Goal: Task Accomplishment & Management: Manage account settings

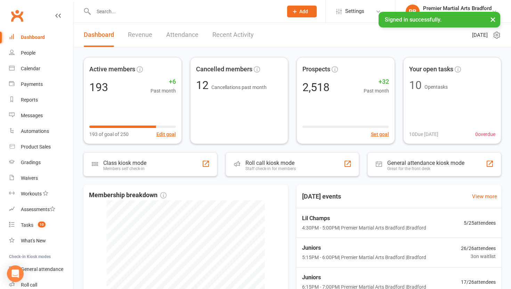
click at [122, 12] on input "text" at bounding box center [184, 12] width 187 height 10
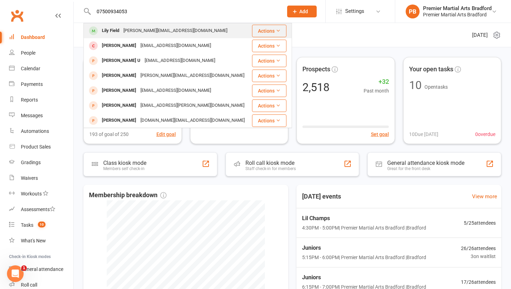
type input "07500934053"
click at [114, 31] on div "Lily Field" at bounding box center [111, 31] width 22 height 10
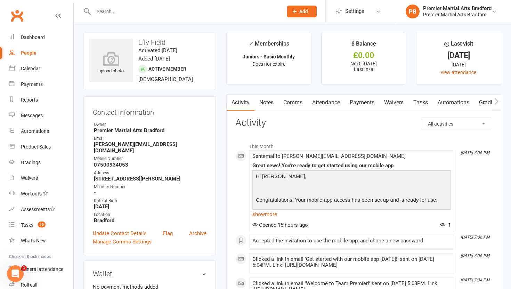
click at [186, 6] on div at bounding box center [180, 11] width 195 height 23
click at [183, 11] on input "text" at bounding box center [184, 12] width 187 height 10
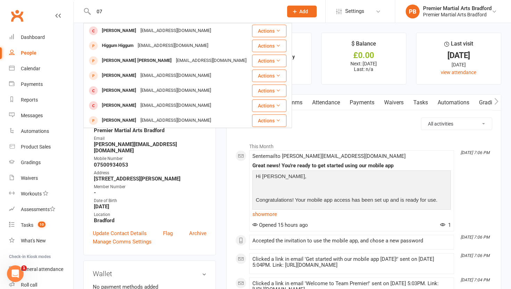
type input "0"
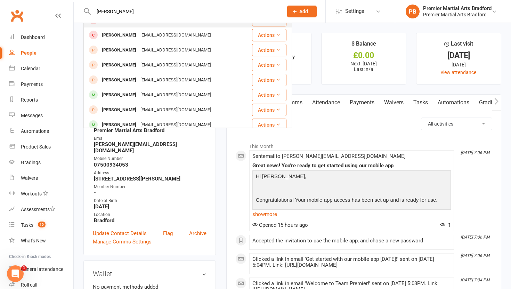
scroll to position [74, 0]
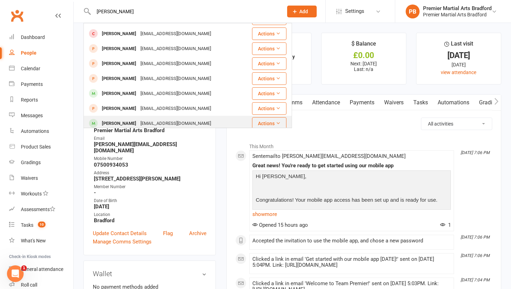
type input "[PERSON_NAME]"
click at [132, 119] on div "[PERSON_NAME]" at bounding box center [119, 124] width 39 height 10
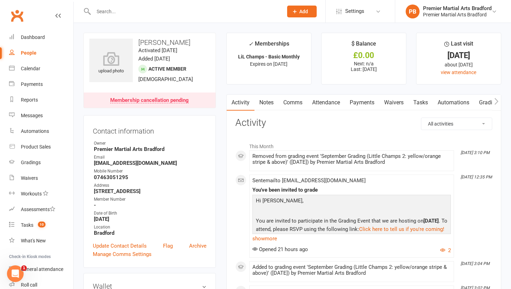
click at [324, 106] on link "Attendance" at bounding box center [326, 103] width 38 height 16
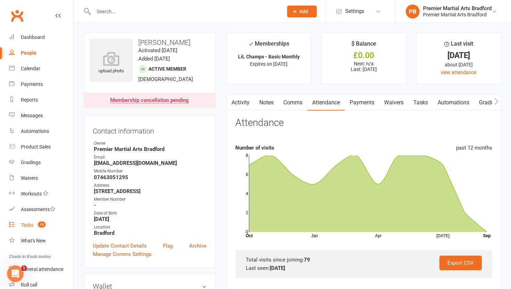
click at [29, 227] on div "Tasks" at bounding box center [27, 225] width 13 height 6
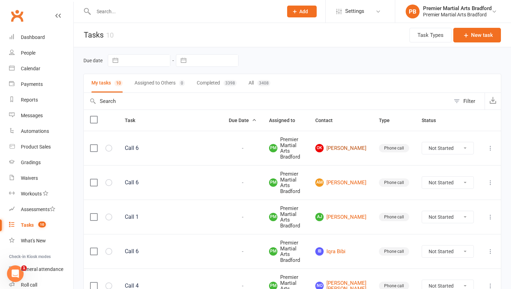
click at [345, 148] on link "OK [PERSON_NAME]" at bounding box center [340, 148] width 51 height 8
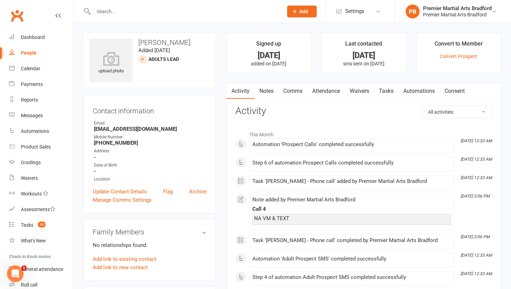
click at [389, 91] on link "Tasks" at bounding box center [386, 91] width 24 height 16
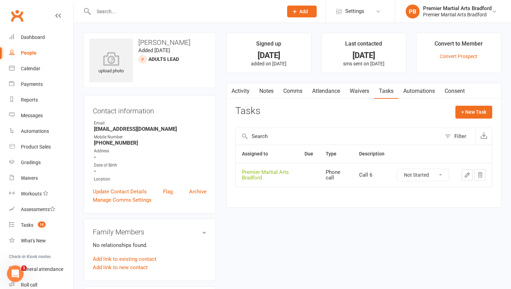
click at [439, 177] on select "Not Started In Progress Waiting Complete" at bounding box center [422, 175] width 51 height 12
click at [397, 169] on select "Not Started In Progress Waiting Complete" at bounding box center [422, 175] width 51 height 12
select select "unstarted"
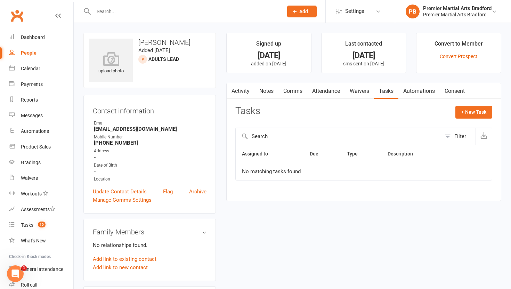
click at [265, 90] on link "Notes" at bounding box center [267, 91] width 24 height 16
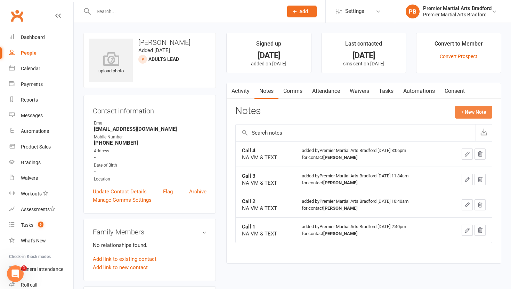
click at [465, 113] on button "+ New Note" at bounding box center [473, 112] width 37 height 13
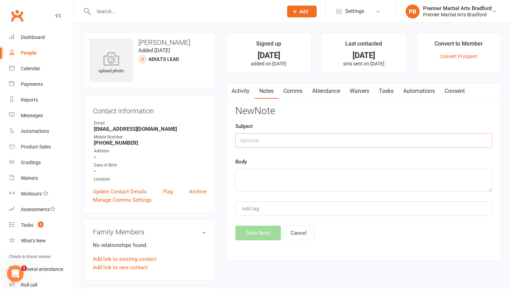
click at [259, 142] on input "text" at bounding box center [363, 140] width 257 height 15
type input "V"
type input "C"
click at [196, 191] on link "Archive" at bounding box center [197, 191] width 17 height 8
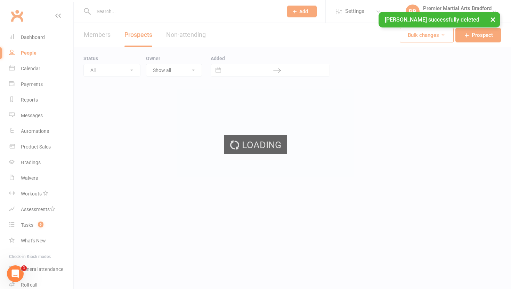
select select "100"
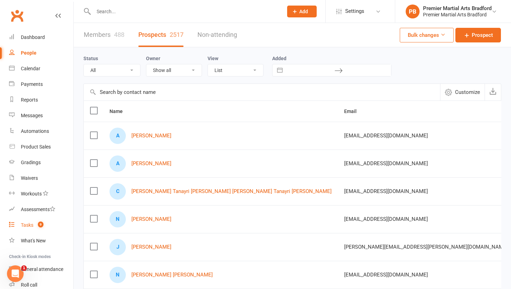
click at [28, 224] on div "Tasks" at bounding box center [27, 225] width 13 height 6
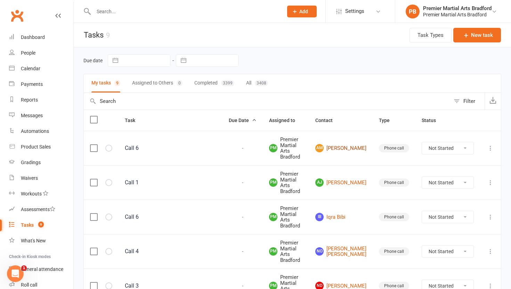
click at [348, 144] on link "AM [PERSON_NAME]" at bounding box center [340, 148] width 51 height 8
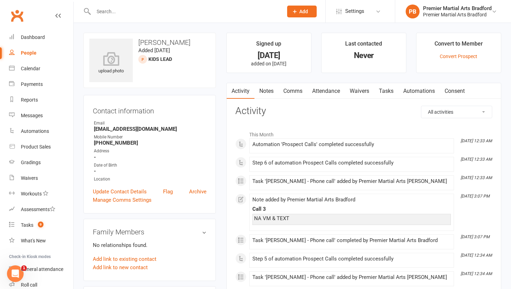
click at [395, 87] on link "Tasks" at bounding box center [386, 91] width 24 height 16
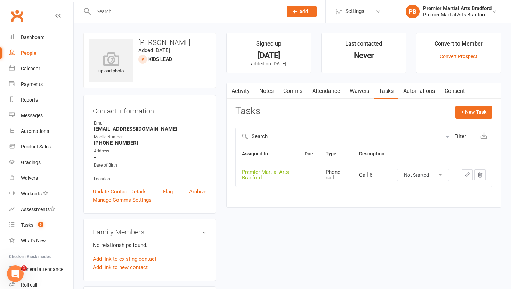
click at [441, 176] on select "Not Started In Progress Waiting Complete" at bounding box center [422, 175] width 51 height 12
click at [397, 169] on select "Not Started In Progress Waiting Complete" at bounding box center [422, 175] width 51 height 12
select select "unstarted"
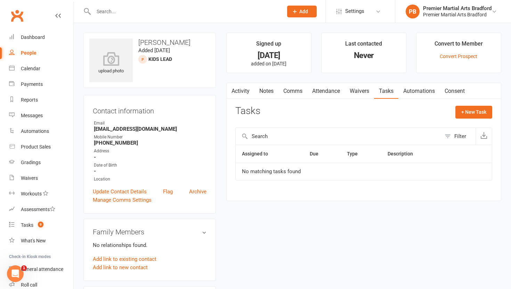
click at [267, 91] on link "Notes" at bounding box center [267, 91] width 24 height 16
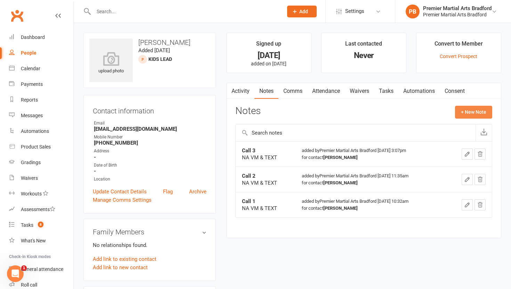
click at [473, 113] on button "+ New Note" at bounding box center [473, 112] width 37 height 13
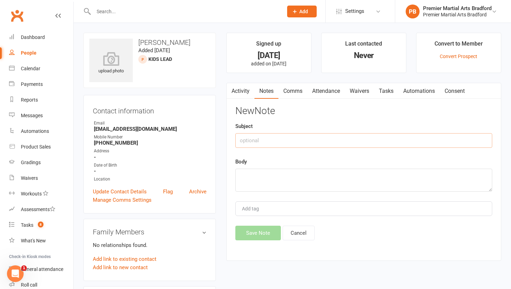
click at [285, 137] on input "text" at bounding box center [363, 140] width 257 height 15
type input "Call 4"
click at [262, 181] on textarea at bounding box center [363, 180] width 257 height 23
type textarea "NA VM & TEXT"
click at [255, 229] on button "Save Note" at bounding box center [258, 233] width 46 height 15
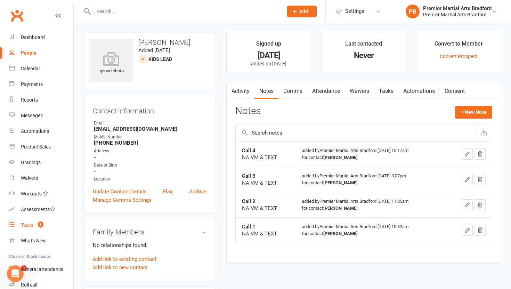
click at [28, 229] on link "Tasks 8" at bounding box center [41, 225] width 64 height 16
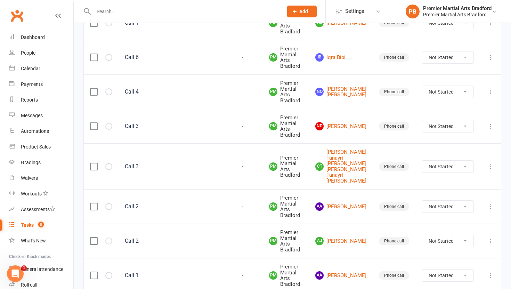
scroll to position [170, 0]
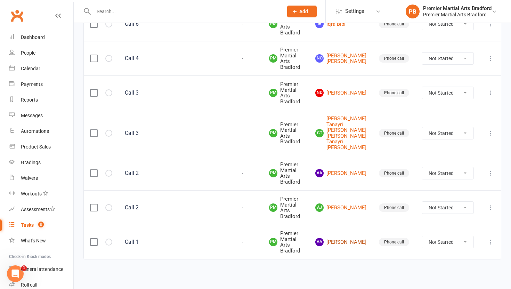
click at [351, 244] on link "AA [PERSON_NAME]" at bounding box center [340, 242] width 51 height 8
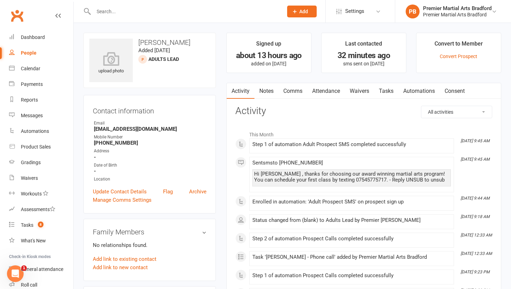
click at [391, 93] on link "Tasks" at bounding box center [386, 91] width 24 height 16
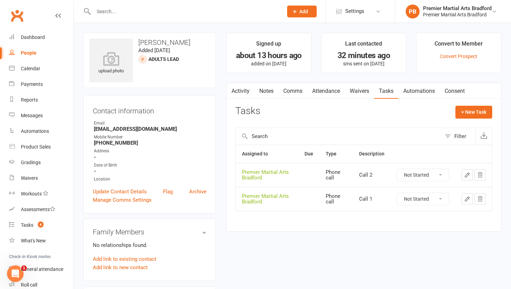
click at [444, 196] on select "Not Started In Progress Waiting Complete" at bounding box center [422, 199] width 51 height 12
click at [397, 193] on select "Not Started In Progress Waiting Complete" at bounding box center [422, 199] width 51 height 12
select select "unstarted"
click at [440, 174] on select "Not Started In Progress Waiting Complete" at bounding box center [422, 175] width 51 height 12
click at [397, 169] on select "Not Started In Progress Waiting Complete" at bounding box center [422, 175] width 51 height 12
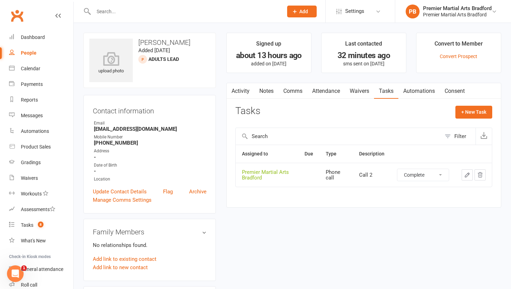
select select "unstarted"
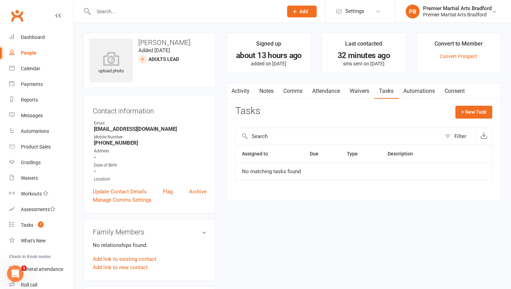
click at [265, 87] on link "Notes" at bounding box center [267, 91] width 24 height 16
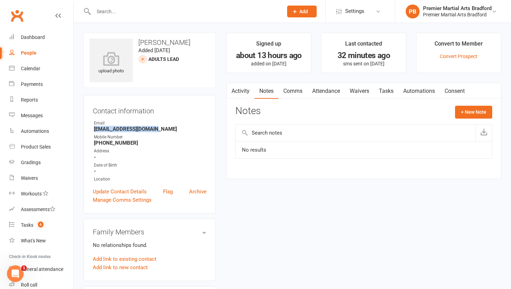
drag, startPoint x: 151, startPoint y: 130, endPoint x: 94, endPoint y: 129, distance: 56.4
click at [94, 129] on strong "[EMAIL_ADDRESS][DOMAIN_NAME]" at bounding box center [150, 129] width 113 height 6
copy strong "[EMAIL_ADDRESS][DOMAIN_NAME]"
drag, startPoint x: 136, startPoint y: 143, endPoint x: 104, endPoint y: 143, distance: 31.6
click at [104, 143] on strong "[PHONE_NUMBER]" at bounding box center [150, 143] width 113 height 6
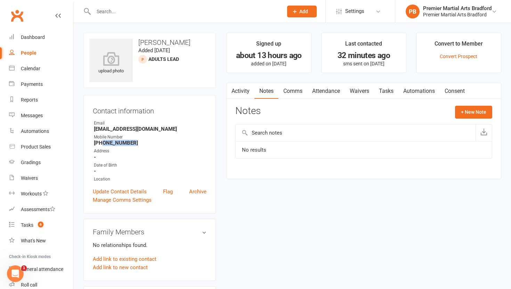
copy strong "7889639308"
click at [122, 192] on link "Update Contact Details" at bounding box center [120, 191] width 54 height 8
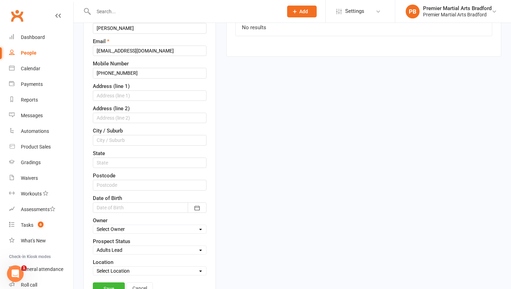
scroll to position [127, 0]
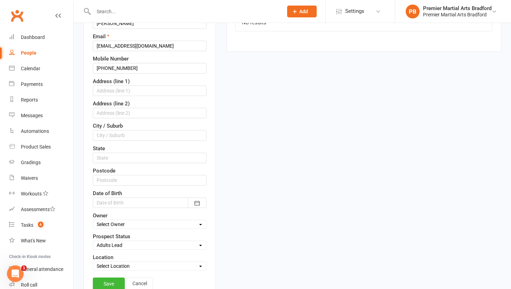
click at [125, 244] on select "Select Initial Call Made - L1 Booked Self Booked Via Calendly - L1 Booked Initi…" at bounding box center [149, 245] width 113 height 8
select select "Initial Call Made - L1 Booked"
click at [93, 241] on select "Select Initial Call Made - L1 Booked Self Booked Via Calendly - L1 Booked Initi…" at bounding box center [149, 245] width 113 height 8
click at [111, 283] on link "Save" at bounding box center [109, 284] width 32 height 13
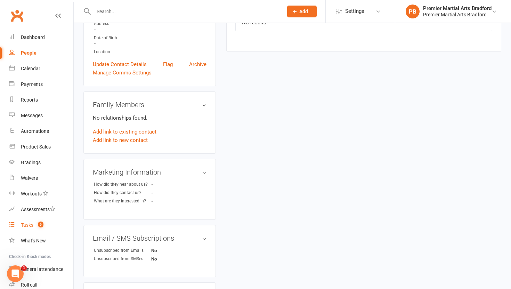
click at [26, 225] on div "Tasks" at bounding box center [27, 225] width 13 height 6
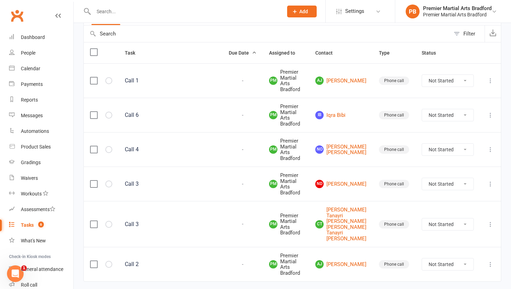
scroll to position [55, 0]
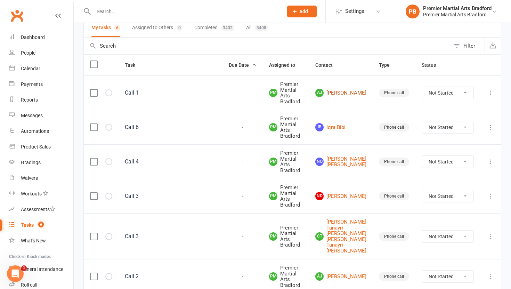
click at [345, 93] on link "[PERSON_NAME] [PERSON_NAME]" at bounding box center [340, 93] width 51 height 8
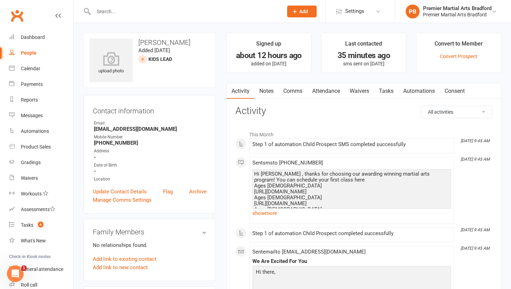
click at [386, 92] on link "Tasks" at bounding box center [386, 91] width 24 height 16
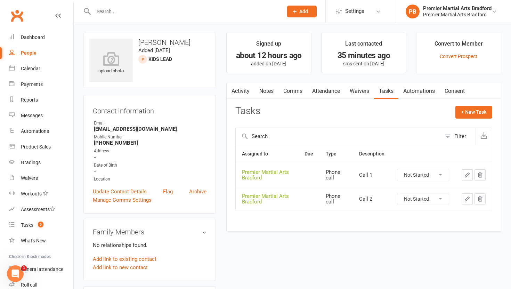
click at [442, 173] on select "Not Started In Progress Waiting Complete" at bounding box center [422, 175] width 51 height 12
click at [397, 169] on select "Not Started In Progress Waiting Complete" at bounding box center [422, 175] width 51 height 12
select select "unstarted"
click at [444, 175] on select "Not Started In Progress Waiting Complete" at bounding box center [422, 175] width 51 height 12
click at [397, 169] on select "Not Started In Progress Waiting Complete" at bounding box center [422, 175] width 51 height 12
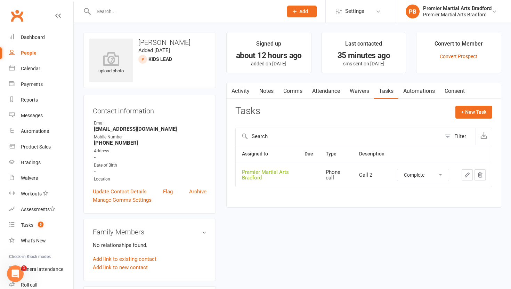
select select "unstarted"
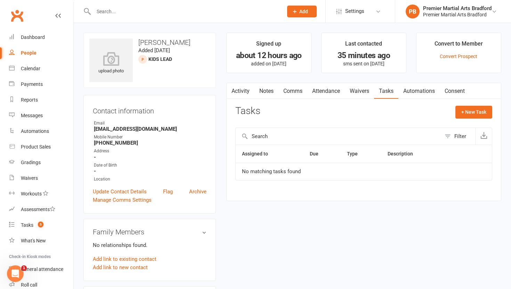
click at [269, 90] on link "Notes" at bounding box center [267, 91] width 24 height 16
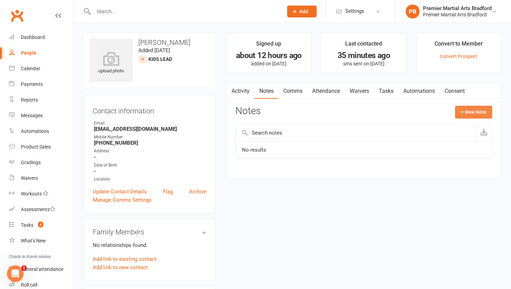
click at [468, 110] on button "+ New Note" at bounding box center [473, 112] width 37 height 13
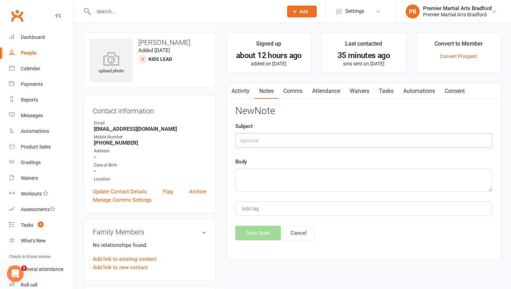
click at [263, 143] on input "text" at bounding box center [363, 140] width 257 height 15
type input "C"
click at [220, 148] on div "upload photo [PERSON_NAME] Added [DATE] Kids Lead prospect Contact information …" at bounding box center [149, 287] width 143 height 508
drag, startPoint x: 161, startPoint y: 130, endPoint x: 92, endPoint y: 129, distance: 68.9
click at [92, 129] on div "Contact information Owner Email [EMAIL_ADDRESS][DOMAIN_NAME] Mobile Number [PHO…" at bounding box center [149, 154] width 132 height 119
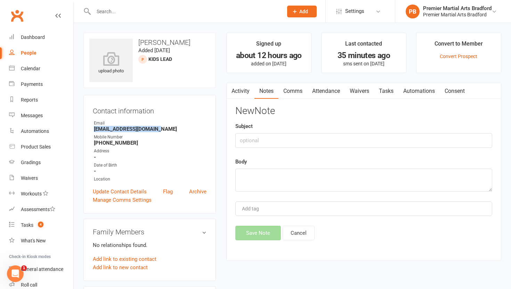
copy strong "[EMAIL_ADDRESS][DOMAIN_NAME]"
drag, startPoint x: 138, startPoint y: 144, endPoint x: 103, endPoint y: 143, distance: 35.5
click at [103, 143] on strong "[PHONE_NUMBER]" at bounding box center [150, 143] width 113 height 6
copy strong "7564330858"
click at [119, 190] on link "Update Contact Details" at bounding box center [120, 191] width 54 height 8
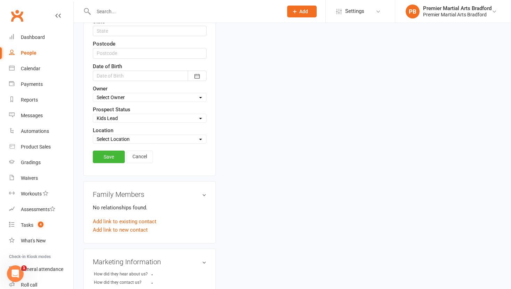
scroll to position [249, 0]
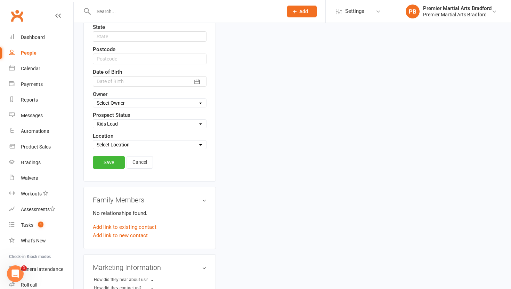
click at [164, 124] on select "Select Initial Call Made - L1 Booked Self Booked Via Calendly - L1 Booked Initi…" at bounding box center [149, 124] width 113 height 8
select select "Initial Call Made - L1 Booked"
click at [93, 120] on select "Select Initial Call Made - L1 Booked Self Booked Via Calendly - L1 Booked Initi…" at bounding box center [149, 124] width 113 height 8
click at [113, 162] on link "Save" at bounding box center [109, 162] width 32 height 13
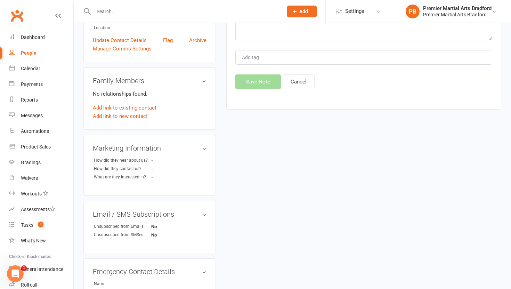
scroll to position [0, 0]
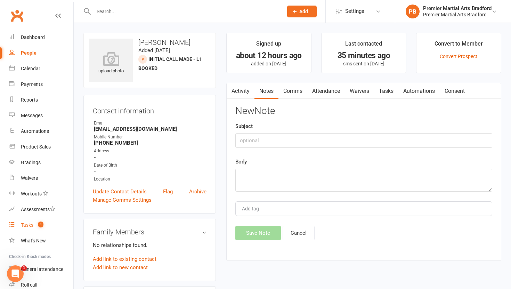
click at [26, 226] on div "Tasks" at bounding box center [27, 225] width 13 height 6
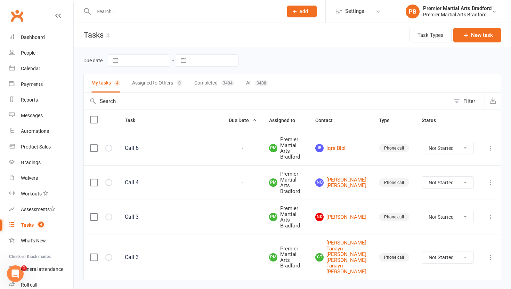
scroll to position [32, 0]
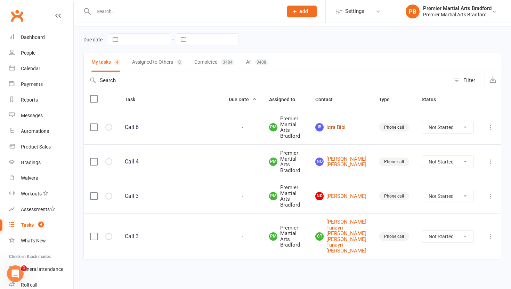
click at [346, 123] on link "IB Iqra Bibi" at bounding box center [340, 127] width 51 height 8
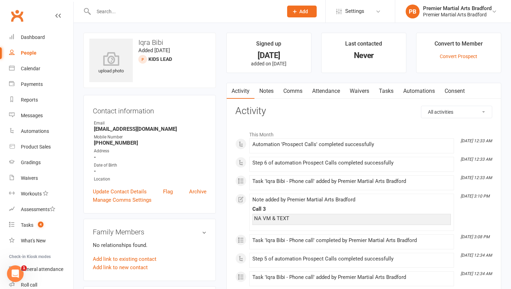
click at [390, 92] on link "Tasks" at bounding box center [386, 91] width 24 height 16
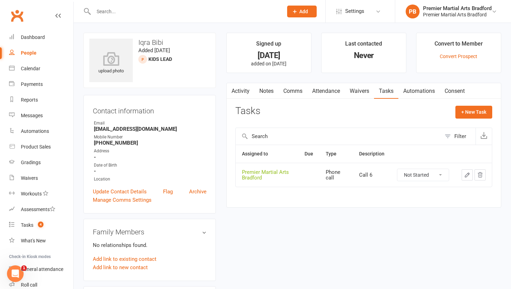
click at [444, 174] on select "Not Started In Progress Waiting Complete" at bounding box center [422, 175] width 51 height 12
click at [397, 169] on select "Not Started In Progress Waiting Complete" at bounding box center [422, 175] width 51 height 12
select select "unstarted"
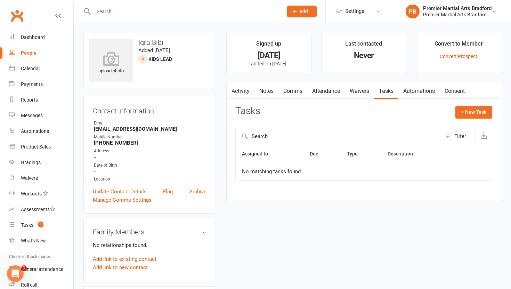
click at [267, 91] on link "Notes" at bounding box center [267, 91] width 24 height 16
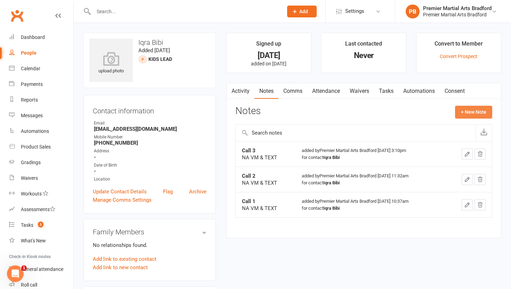
click at [473, 110] on button "+ New Note" at bounding box center [473, 112] width 37 height 13
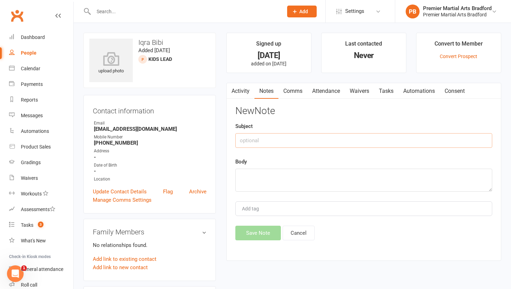
click at [256, 145] on input "text" at bounding box center [363, 140] width 257 height 15
type input "Call 4"
click at [243, 177] on textarea at bounding box center [363, 180] width 257 height 23
type textarea "NA VM & TEXT"
click at [254, 230] on button "Save Note" at bounding box center [258, 233] width 46 height 15
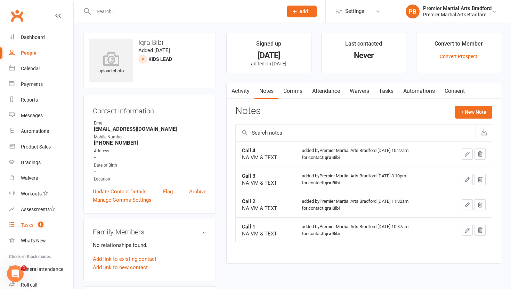
click at [26, 225] on div "Tasks" at bounding box center [27, 225] width 13 height 6
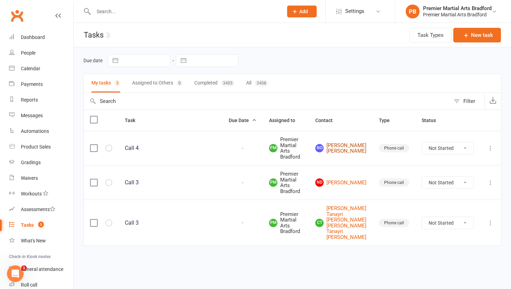
click at [349, 146] on link "NO [PERSON_NAME] [PERSON_NAME]" at bounding box center [340, 148] width 51 height 11
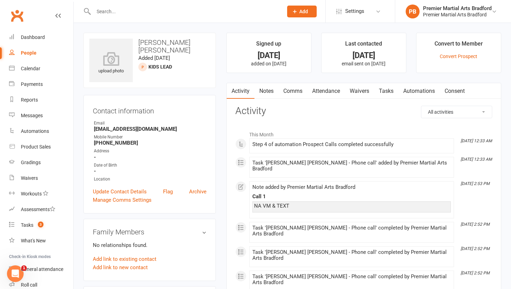
click at [391, 89] on link "Tasks" at bounding box center [386, 91] width 24 height 16
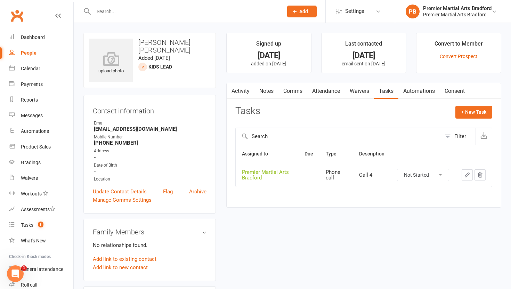
click at [441, 174] on select "Not Started In Progress Waiting Complete" at bounding box center [422, 175] width 51 height 12
click at [397, 169] on select "Not Started In Progress Waiting Complete" at bounding box center [422, 175] width 51 height 12
select select "unstarted"
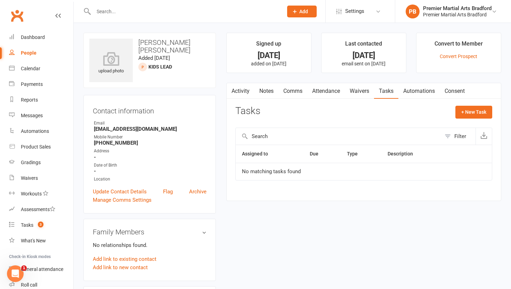
click at [266, 92] on link "Notes" at bounding box center [267, 91] width 24 height 16
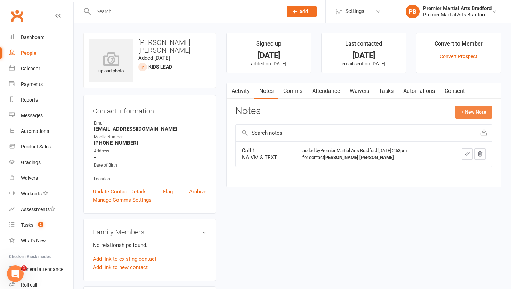
click at [480, 111] on button "+ New Note" at bounding box center [473, 112] width 37 height 13
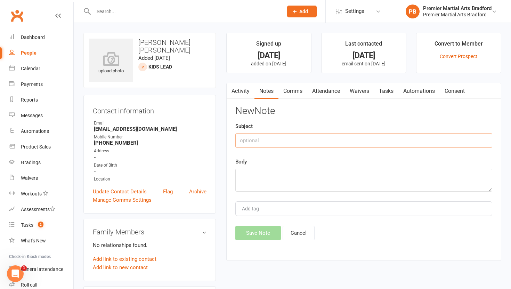
click at [282, 144] on input "text" at bounding box center [363, 140] width 257 height 15
type input "Call 2"
click at [273, 178] on textarea at bounding box center [363, 180] width 257 height 23
type textarea "NA VM & TEXT"
click at [258, 234] on button "Save Note" at bounding box center [258, 233] width 46 height 15
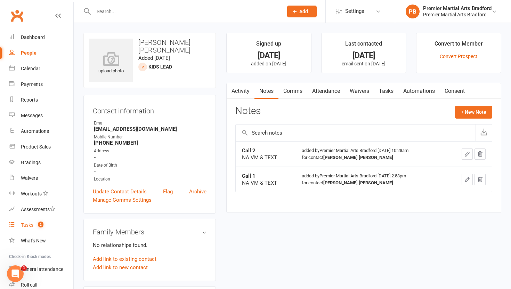
click at [34, 223] on link "Tasks 2" at bounding box center [41, 225] width 64 height 16
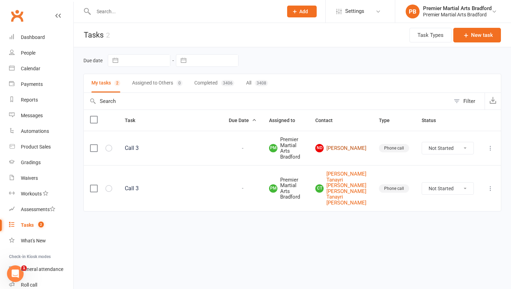
click at [353, 145] on link "Nd [PERSON_NAME]" at bounding box center [340, 148] width 51 height 8
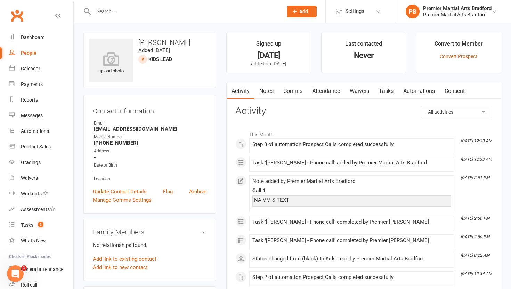
click at [383, 89] on link "Tasks" at bounding box center [386, 91] width 24 height 16
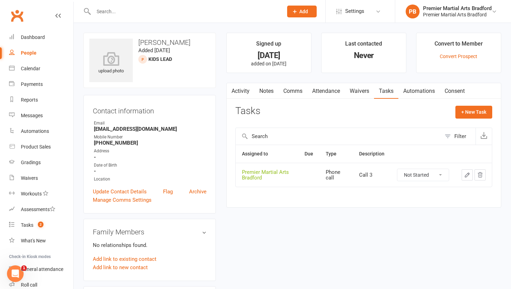
click at [441, 176] on select "Not Started In Progress Waiting Complete" at bounding box center [422, 175] width 51 height 12
click at [397, 169] on select "Not Started In Progress Waiting Complete" at bounding box center [422, 175] width 51 height 12
select select "unstarted"
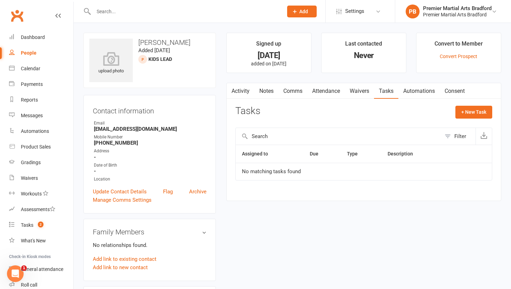
click at [271, 92] on link "Notes" at bounding box center [267, 91] width 24 height 16
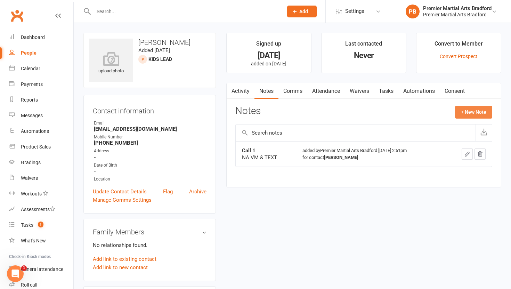
click at [473, 115] on button "+ New Note" at bounding box center [473, 112] width 37 height 13
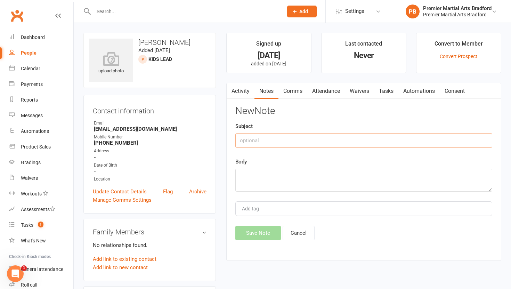
click at [271, 142] on input "text" at bounding box center [363, 140] width 257 height 15
type input "Call 2"
click at [256, 180] on textarea at bounding box center [363, 180] width 257 height 23
type textarea "NA VM & TEXT"
click at [257, 232] on button "Save Note" at bounding box center [258, 233] width 46 height 15
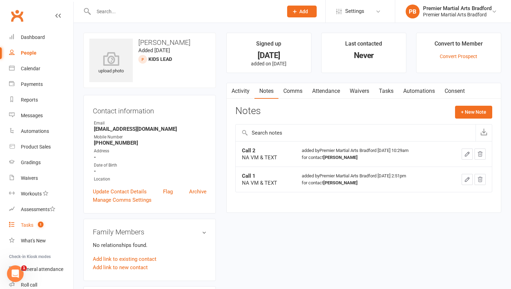
click at [29, 226] on div "Tasks" at bounding box center [27, 225] width 13 height 6
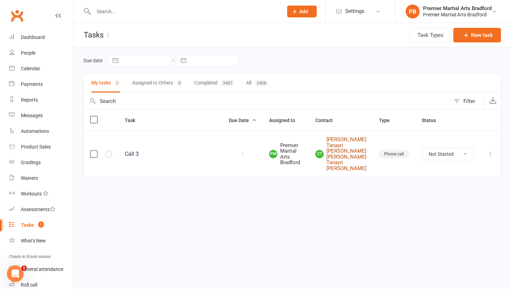
click at [356, 165] on link "CT [PERSON_NAME] Tanayri [PERSON_NAME] [PERSON_NAME] Tanayri [PERSON_NAME]" at bounding box center [340, 154] width 51 height 34
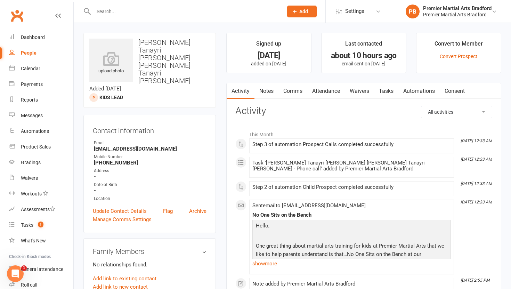
click at [386, 88] on link "Tasks" at bounding box center [386, 91] width 24 height 16
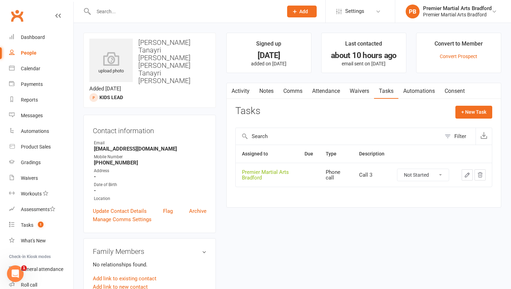
click at [439, 174] on select "Not Started In Progress Waiting Complete" at bounding box center [422, 175] width 51 height 12
click at [397, 169] on select "Not Started In Progress Waiting Complete" at bounding box center [422, 175] width 51 height 12
select select "unstarted"
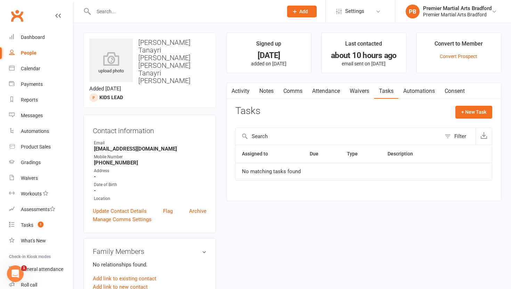
click at [267, 91] on link "Notes" at bounding box center [267, 91] width 24 height 16
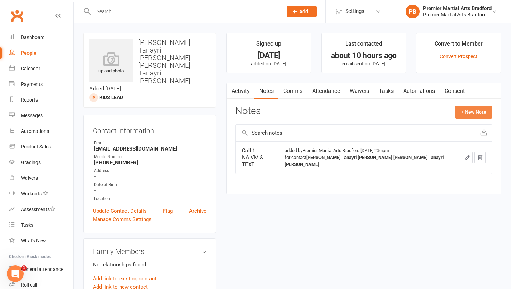
click at [467, 113] on button "+ New Note" at bounding box center [473, 112] width 37 height 13
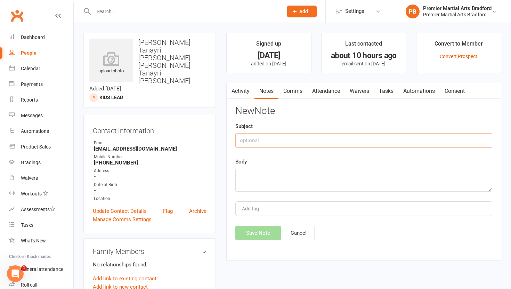
click at [285, 143] on input "text" at bounding box center [363, 140] width 257 height 15
type input "Call 2"
click at [265, 181] on textarea at bounding box center [363, 180] width 257 height 23
type textarea "N"
click at [289, 135] on input "Call 2" at bounding box center [363, 140] width 257 height 15
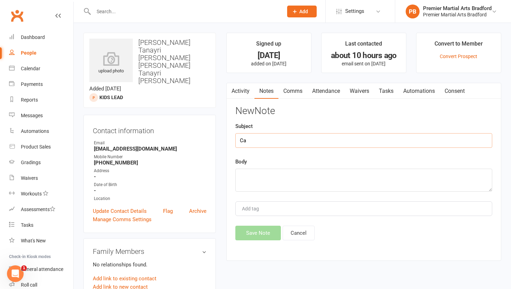
type input "C"
click at [196, 207] on link "Archive" at bounding box center [197, 211] width 17 height 8
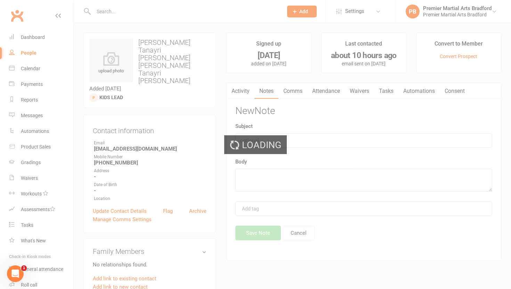
select select "100"
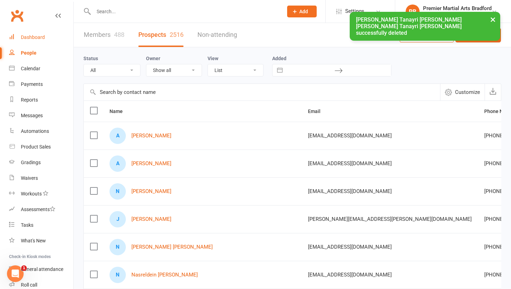
click at [31, 38] on div "Dashboard" at bounding box center [33, 37] width 24 height 6
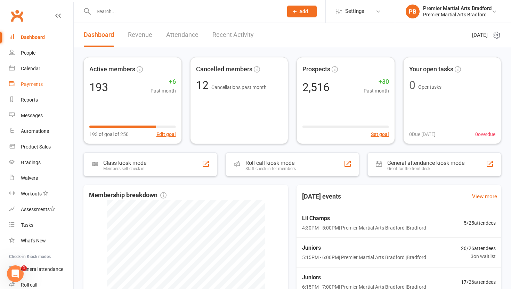
click at [33, 89] on link "Payments" at bounding box center [41, 85] width 64 height 16
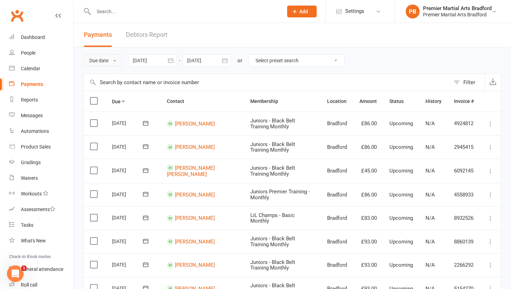
click at [113, 61] on button "Due date" at bounding box center [102, 60] width 39 height 13
click at [108, 102] on link "Date failed" at bounding box center [118, 104] width 69 height 14
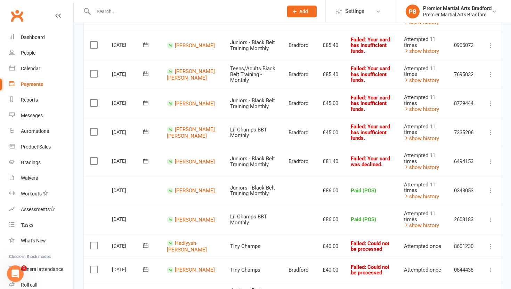
scroll to position [197, 0]
click at [187, 159] on link "[PERSON_NAME]" at bounding box center [195, 162] width 40 height 6
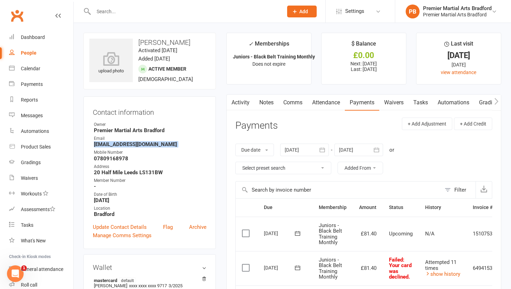
drag, startPoint x: 153, startPoint y: 147, endPoint x: 92, endPoint y: 145, distance: 60.9
click at [92, 145] on div "Contact information Owner Premier Martial Arts [GEOGRAPHIC_DATA] Email [EMAIL_A…" at bounding box center [149, 172] width 132 height 153
copy render-form-field "[EMAIL_ADDRESS][DOMAIN_NAME]"
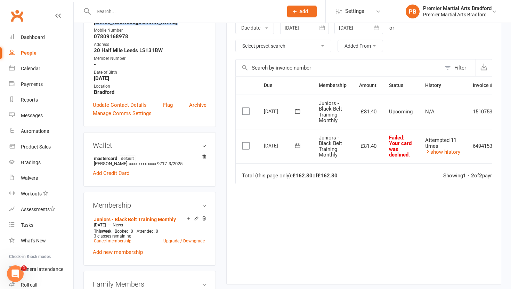
scroll to position [123, 0]
click at [118, 238] on link "Cancel membership" at bounding box center [113, 240] width 38 height 5
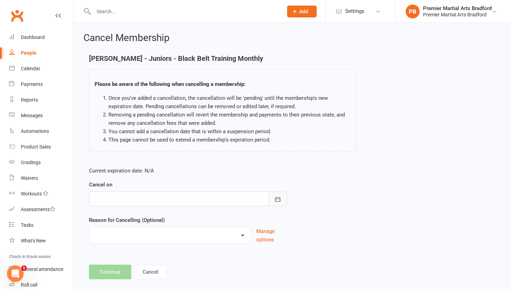
click at [280, 198] on icon "button" at bounding box center [277, 199] width 5 height 5
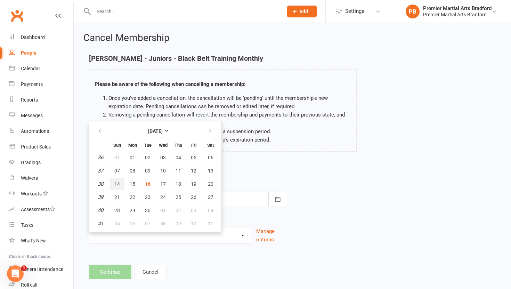
click at [116, 183] on span "14" at bounding box center [117, 184] width 6 height 6
type input "[DATE]"
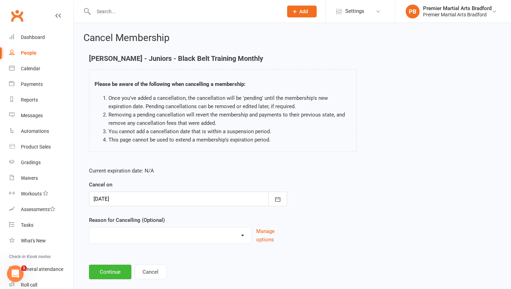
click at [244, 236] on select "Been ill and does not want to return Holiday Injury Not Attending more than 2 m…" at bounding box center [170, 234] width 162 height 14
select select "4"
click at [89, 227] on select "Been ill and does not want to return Holiday Injury Not Attending more than 2 m…" at bounding box center [170, 234] width 162 height 14
click at [175, 269] on input at bounding box center [188, 272] width 198 height 15
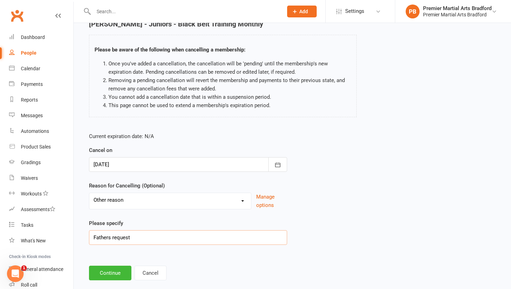
scroll to position [47, 0]
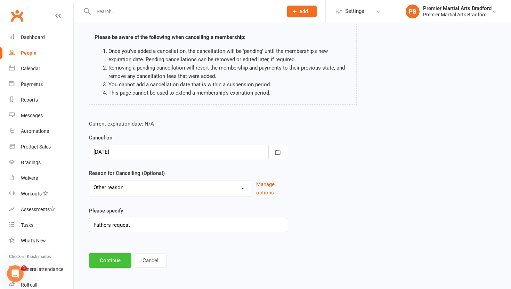
type input "Fathers request"
click at [119, 266] on button "Continue" at bounding box center [110, 260] width 42 height 15
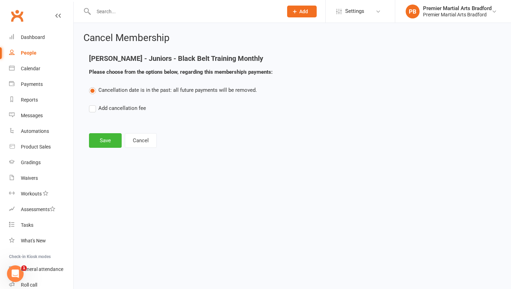
scroll to position [0, 0]
click at [112, 140] on button "Save" at bounding box center [105, 140] width 33 height 15
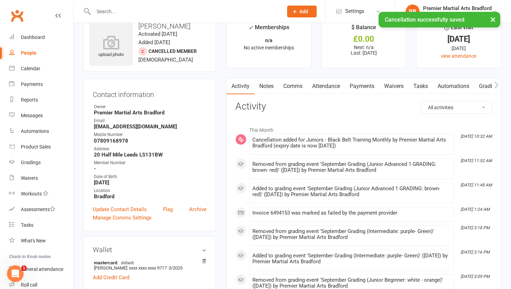
scroll to position [17, 0]
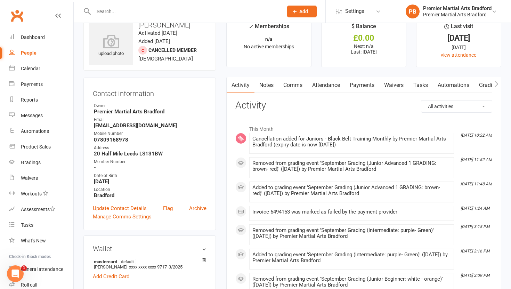
click at [319, 84] on link "Attendance" at bounding box center [326, 85] width 38 height 16
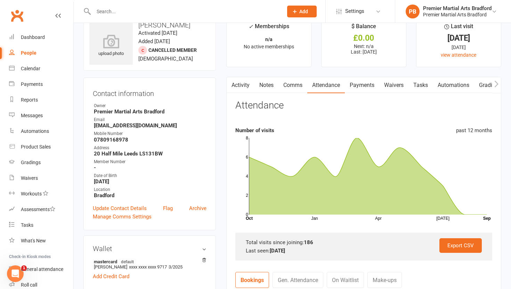
click at [241, 81] on link "Activity" at bounding box center [241, 85] width 28 height 16
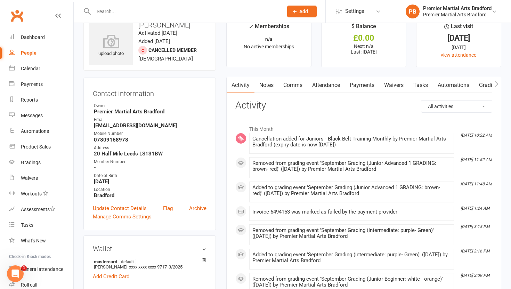
click at [298, 85] on link "Comms" at bounding box center [293, 85] width 29 height 16
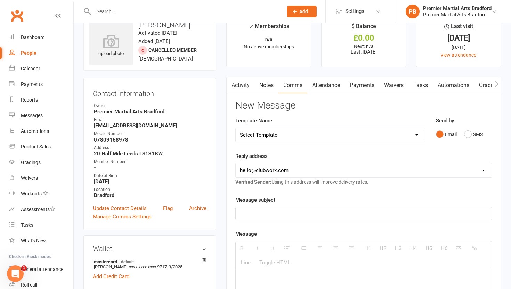
click at [236, 84] on link "Activity" at bounding box center [241, 85] width 28 height 16
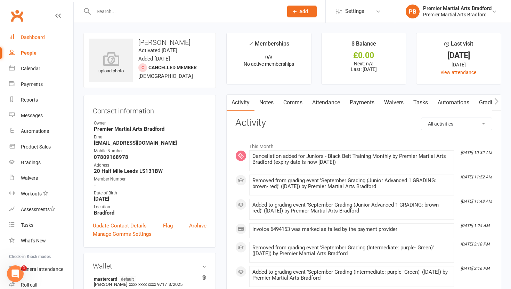
click at [35, 37] on div "Dashboard" at bounding box center [33, 37] width 24 height 6
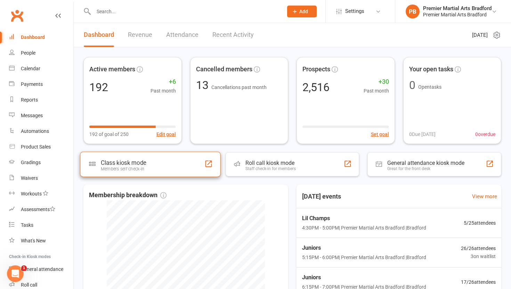
scroll to position [53, 0]
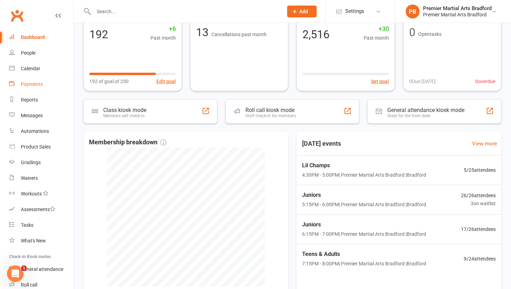
click at [32, 83] on div "Payments" at bounding box center [32, 84] width 22 height 6
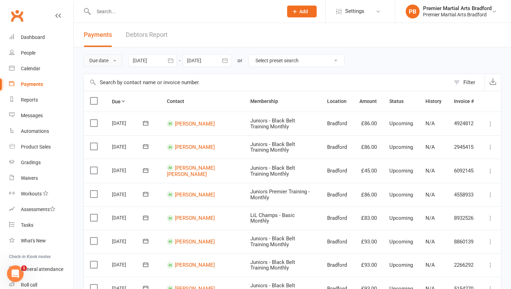
click at [116, 61] on span at bounding box center [114, 60] width 3 height 1
click at [111, 105] on link "Date failed" at bounding box center [118, 104] width 69 height 14
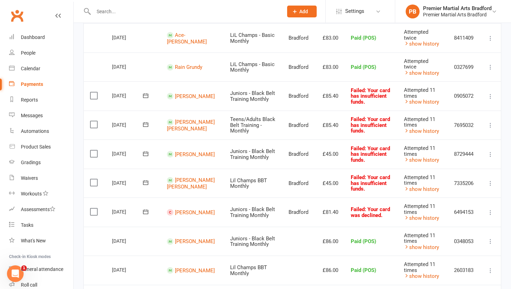
scroll to position [147, 0]
click at [492, 209] on icon at bounding box center [490, 212] width 7 height 7
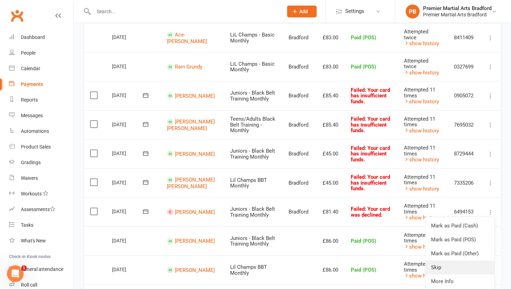
click at [444, 260] on link "Skip" at bounding box center [460, 267] width 69 height 14
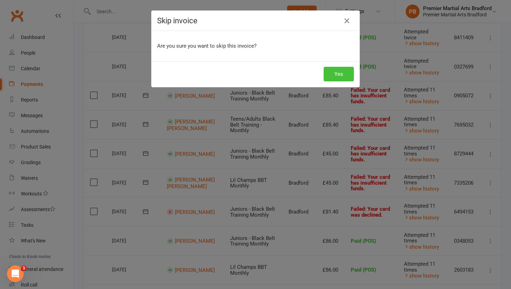
click at [342, 74] on button "Yes" at bounding box center [339, 74] width 30 height 15
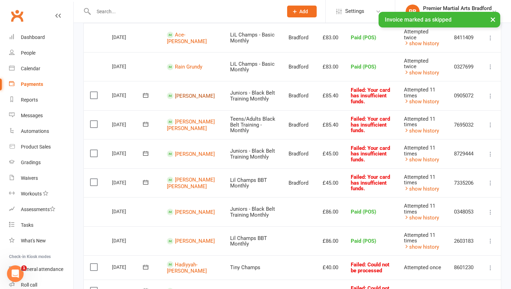
click at [195, 93] on link "[PERSON_NAME]" at bounding box center [195, 96] width 40 height 6
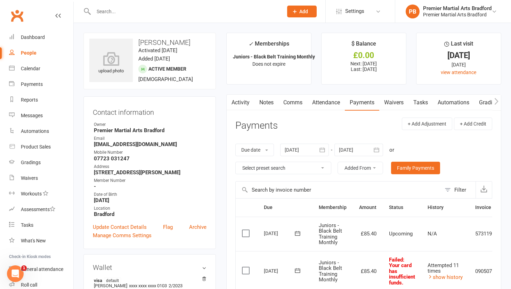
click at [328, 103] on link "Attendance" at bounding box center [326, 103] width 38 height 16
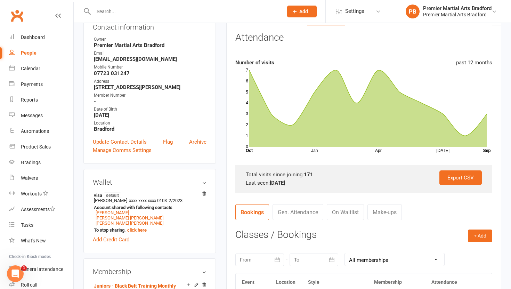
scroll to position [87, 0]
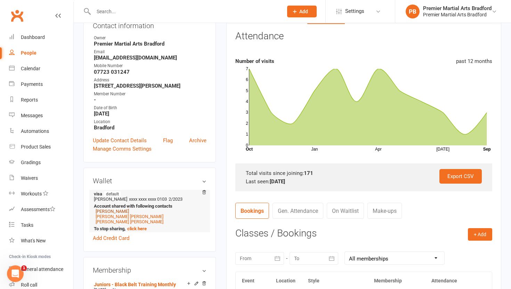
click at [105, 214] on link "[PERSON_NAME]" at bounding box center [112, 211] width 33 height 5
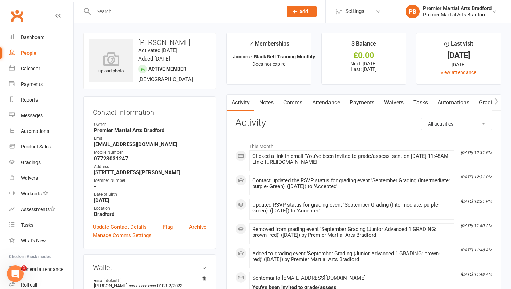
click at [333, 102] on link "Attendance" at bounding box center [326, 103] width 38 height 16
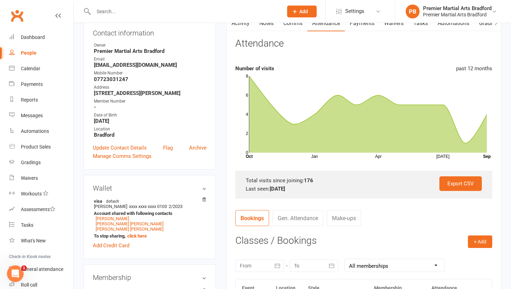
scroll to position [80, 0]
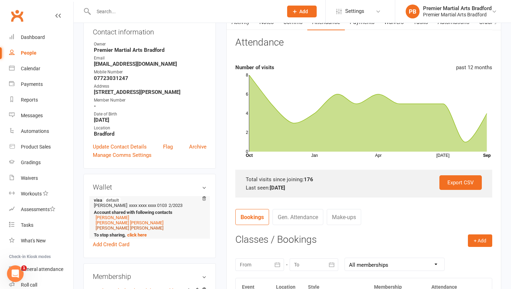
click at [110, 226] on link "[PERSON_NAME] [PERSON_NAME]" at bounding box center [130, 227] width 68 height 5
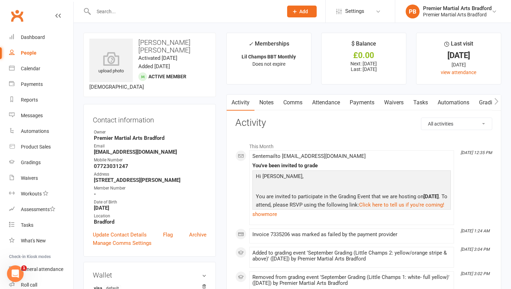
click at [323, 103] on link "Attendance" at bounding box center [326, 103] width 38 height 16
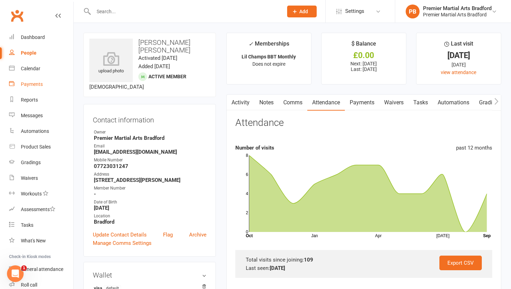
click at [36, 87] on div "Payments" at bounding box center [32, 84] width 22 height 6
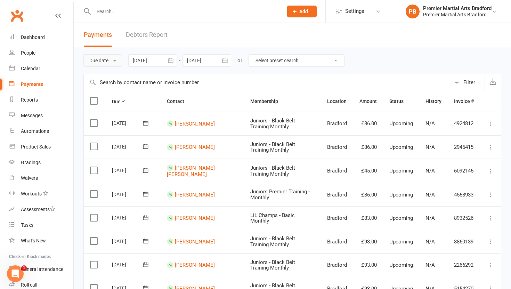
click at [118, 60] on button "Due date" at bounding box center [102, 60] width 39 height 13
click at [105, 101] on link "Date failed" at bounding box center [118, 104] width 69 height 14
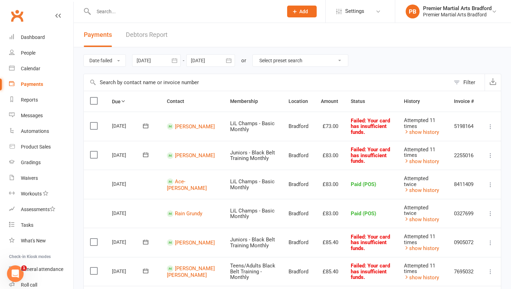
click at [161, 8] on input "text" at bounding box center [184, 12] width 187 height 10
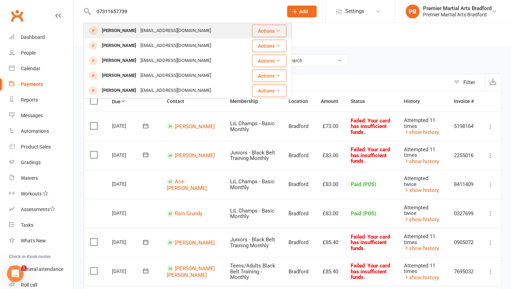
type input "07311657739"
click at [159, 32] on div "[EMAIL_ADDRESS][DOMAIN_NAME]" at bounding box center [175, 31] width 75 height 10
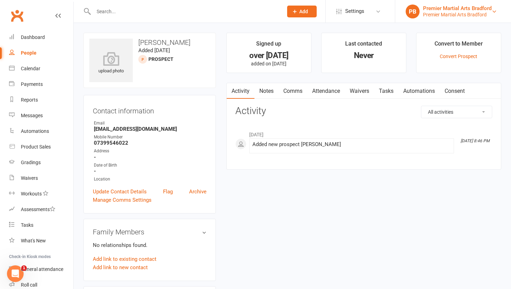
click at [463, 16] on div "Premier Martial Arts Bradford" at bounding box center [457, 14] width 69 height 6
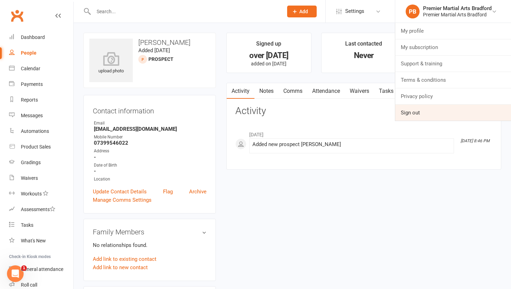
click at [415, 116] on link "Sign out" at bounding box center [453, 113] width 116 height 16
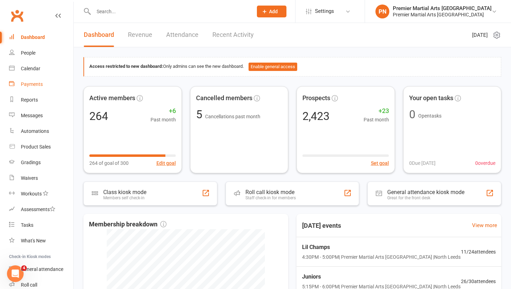
click at [35, 86] on div "Payments" at bounding box center [32, 84] width 22 height 6
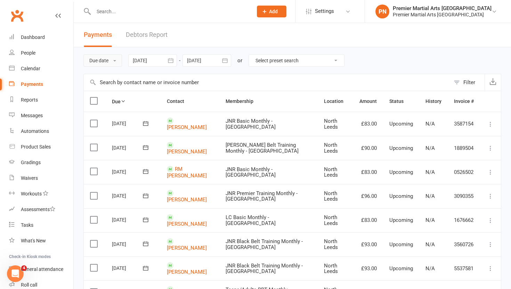
click at [117, 59] on button "Due date" at bounding box center [102, 60] width 39 height 13
click at [112, 104] on link "Date failed" at bounding box center [118, 104] width 69 height 14
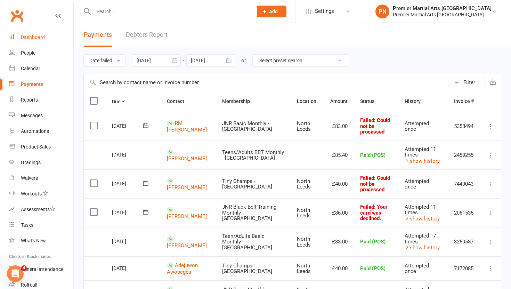
click at [31, 36] on div "Dashboard" at bounding box center [33, 37] width 24 height 6
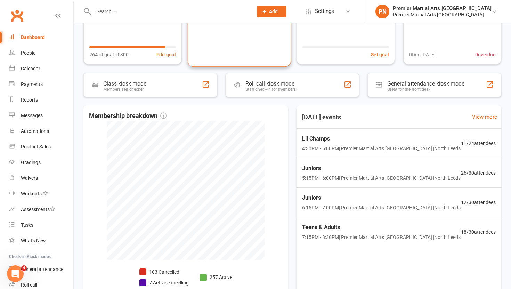
scroll to position [118, 0]
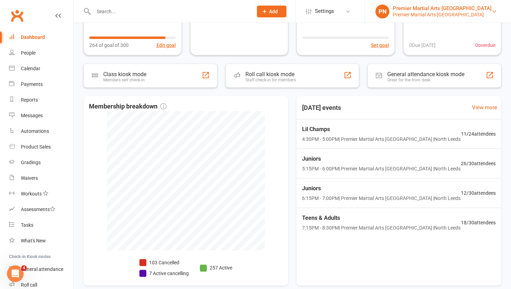
click at [476, 9] on div "Premier Martial Arts North Leeds" at bounding box center [442, 8] width 99 height 6
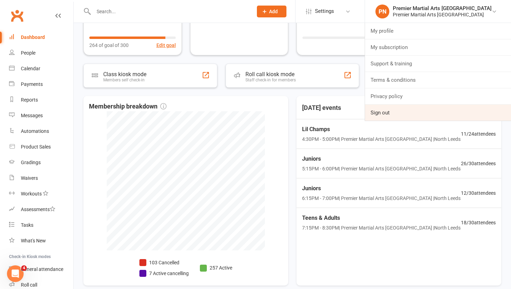
click at [410, 116] on link "Sign out" at bounding box center [438, 113] width 146 height 16
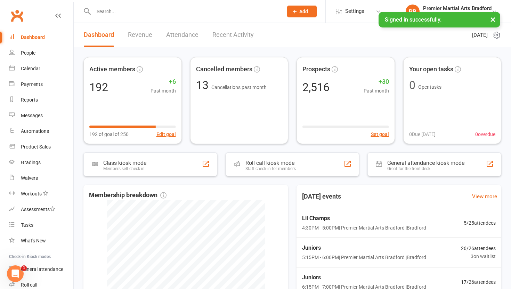
click at [135, 13] on input "text" at bounding box center [184, 12] width 187 height 10
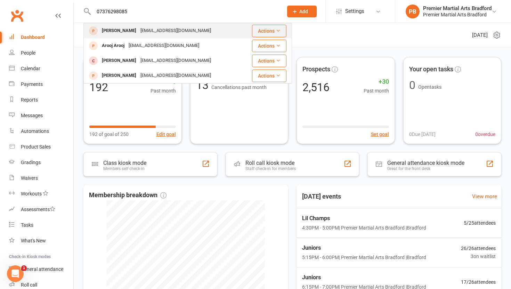
type input "07376298085"
click at [127, 30] on div "[PERSON_NAME]" at bounding box center [119, 31] width 39 height 10
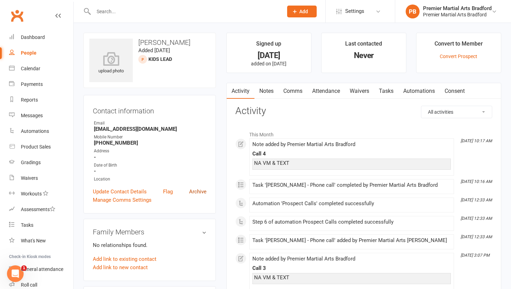
click at [202, 189] on link "Archive" at bounding box center [197, 191] width 17 height 8
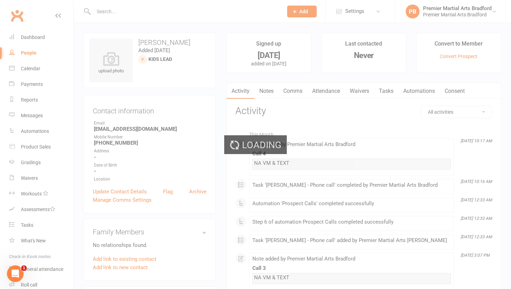
select select "100"
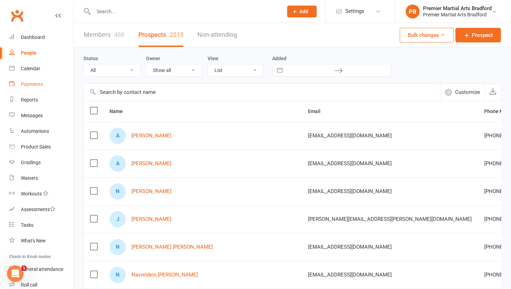
click at [35, 85] on div "Payments" at bounding box center [32, 84] width 22 height 6
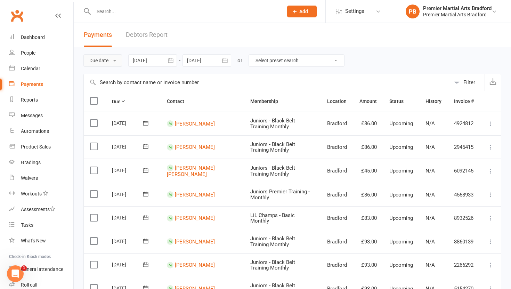
click at [116, 60] on span at bounding box center [114, 60] width 3 height 1
click at [108, 104] on link "Date failed" at bounding box center [118, 104] width 69 height 14
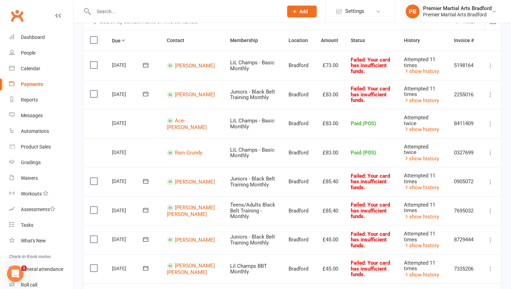
scroll to position [59, 0]
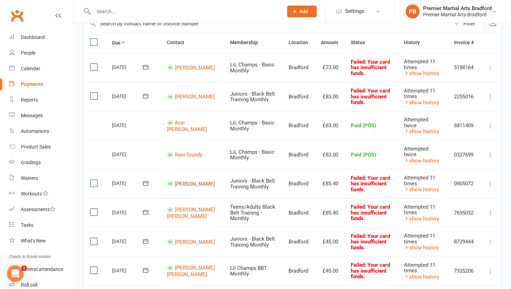
click at [188, 180] on link "[PERSON_NAME]" at bounding box center [195, 183] width 40 height 6
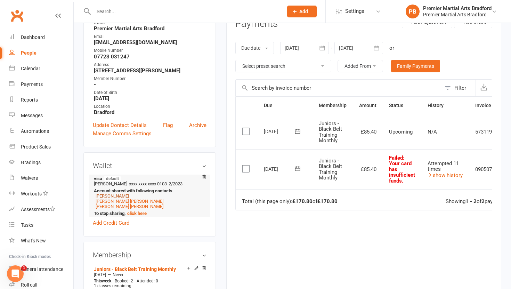
scroll to position [130, 0]
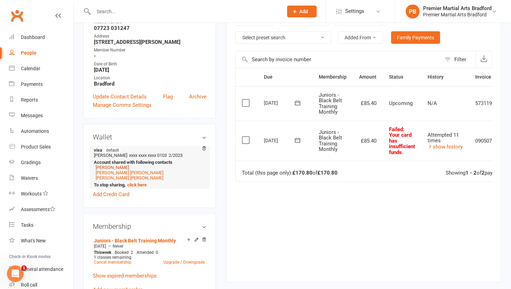
click at [107, 170] on link "[PERSON_NAME]" at bounding box center [112, 167] width 33 height 5
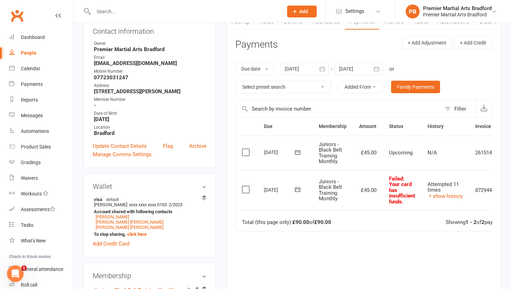
scroll to position [82, 0]
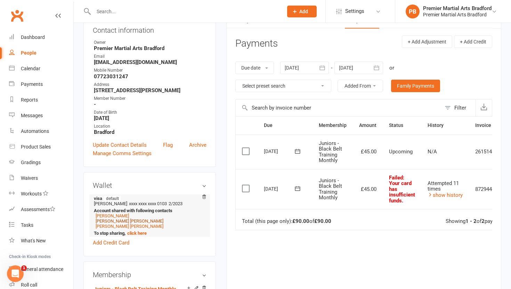
click at [108, 220] on link "[PERSON_NAME] [PERSON_NAME]" at bounding box center [130, 220] width 68 height 5
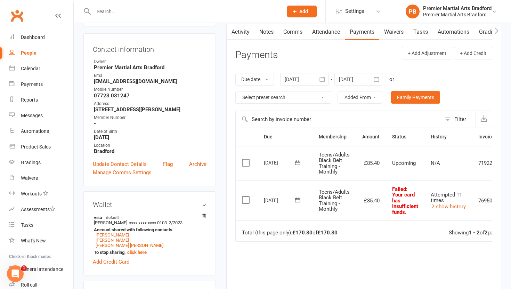
scroll to position [76, 0]
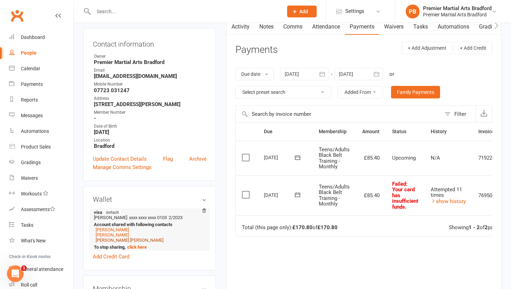
click at [107, 238] on link "[PERSON_NAME] [PERSON_NAME]" at bounding box center [130, 240] width 68 height 5
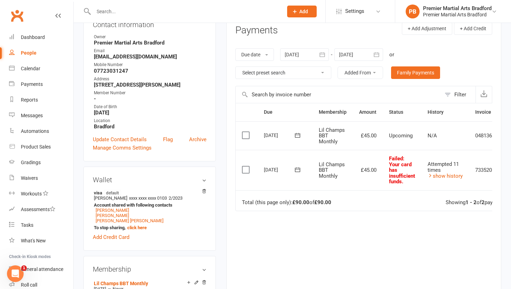
scroll to position [96, 0]
click at [445, 176] on link "show history" at bounding box center [445, 175] width 35 height 6
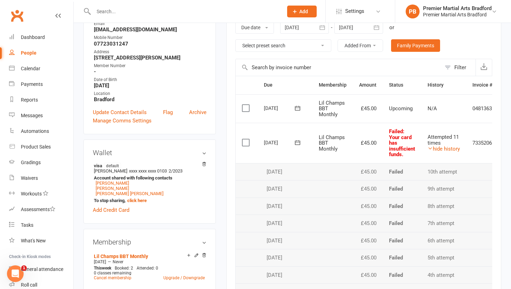
scroll to position [121, 0]
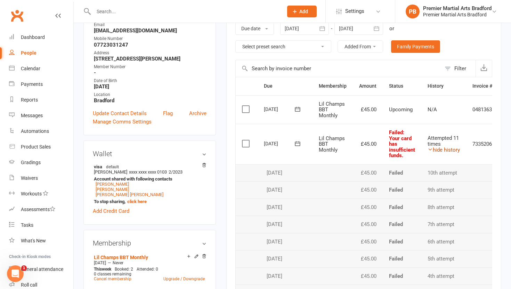
click at [441, 149] on link "hide history" at bounding box center [444, 150] width 32 height 6
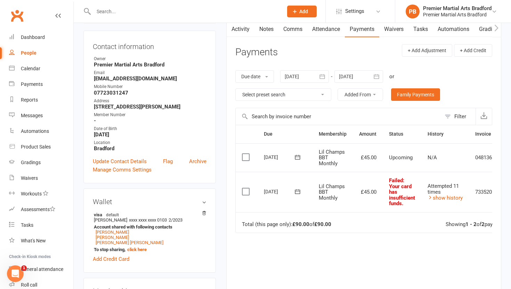
scroll to position [73, 0]
